Goal: Find specific page/section: Find specific page/section

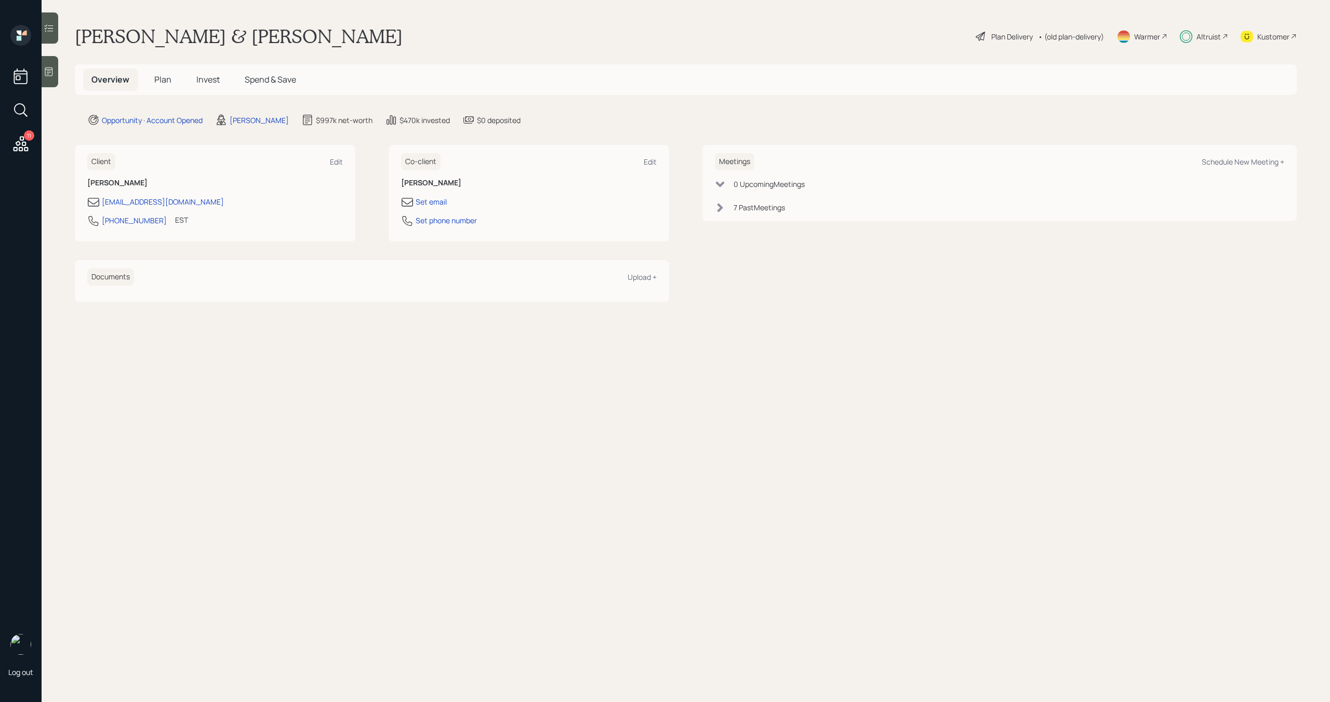
click at [18, 148] on icon at bounding box center [20, 144] width 19 height 19
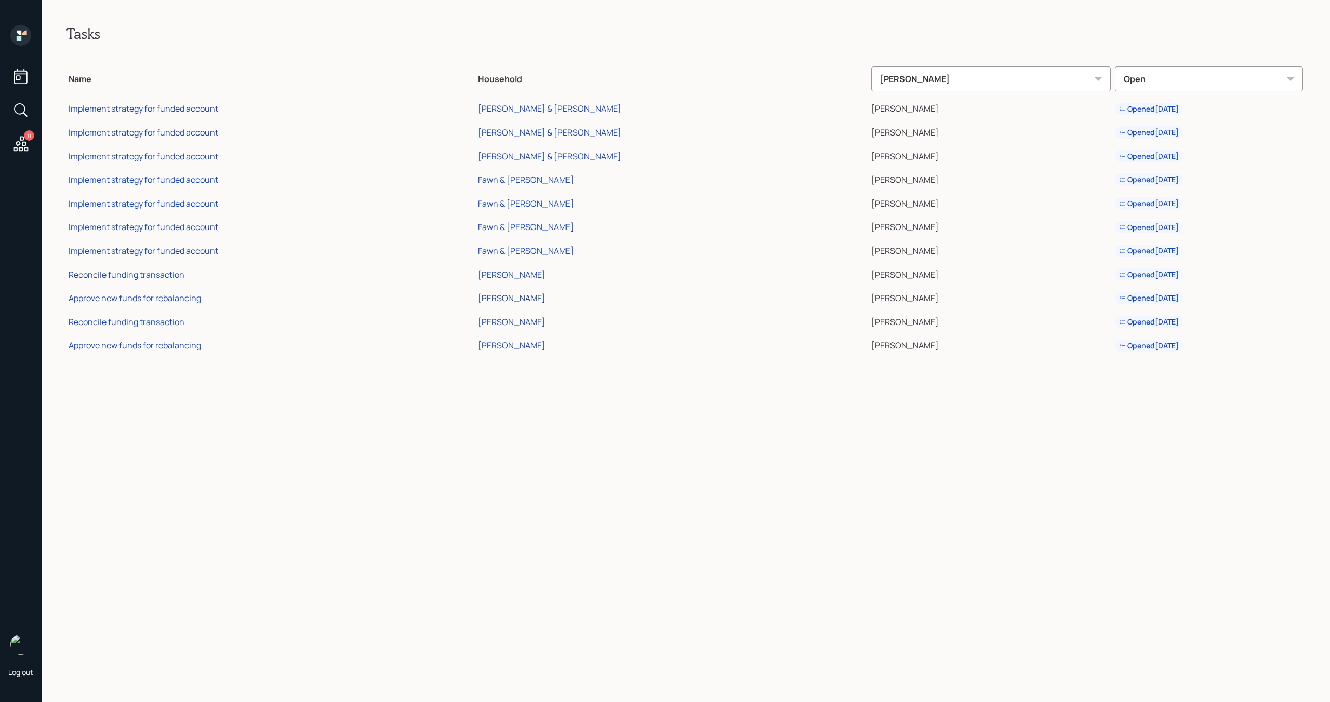
click at [546, 300] on div "[PERSON_NAME]" at bounding box center [512, 297] width 68 height 11
